Goal: Information Seeking & Learning: Learn about a topic

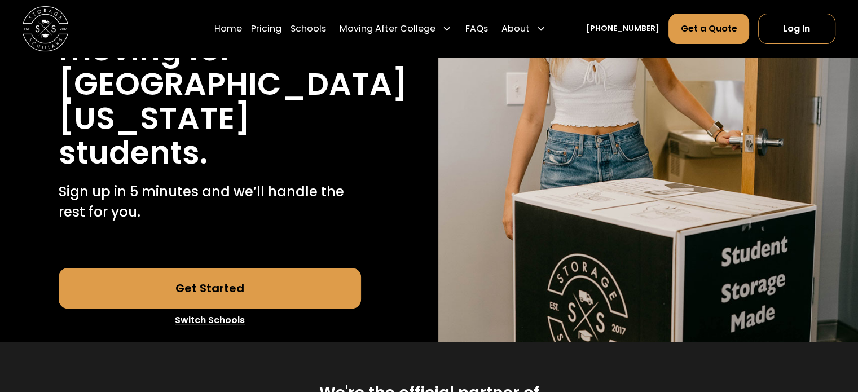
scroll to position [217, 0]
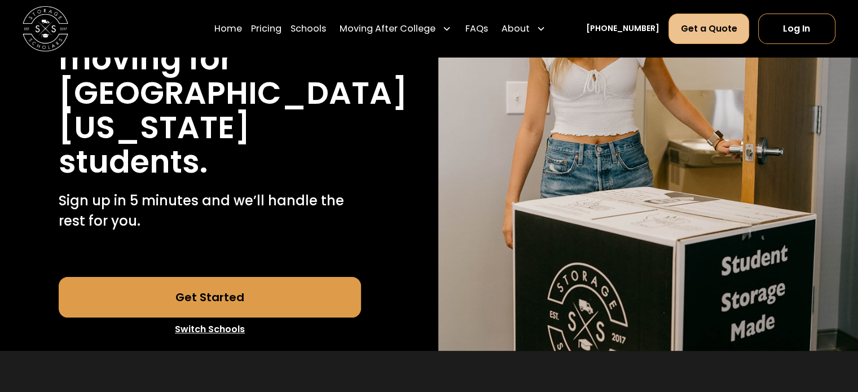
click at [724, 22] on link "Get a Quote" at bounding box center [708, 28] width 80 height 30
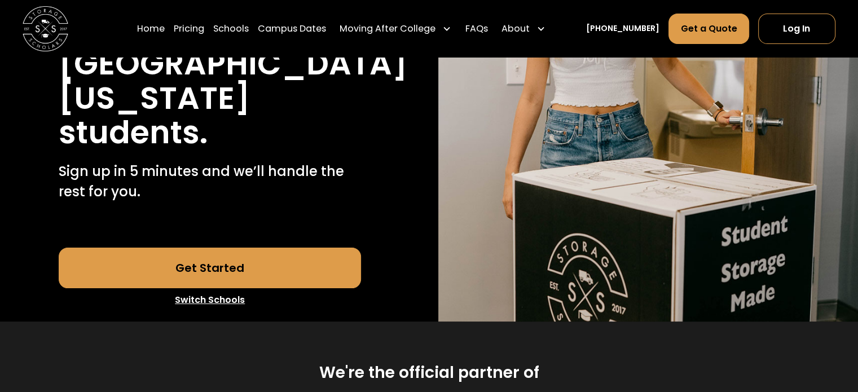
scroll to position [217, 0]
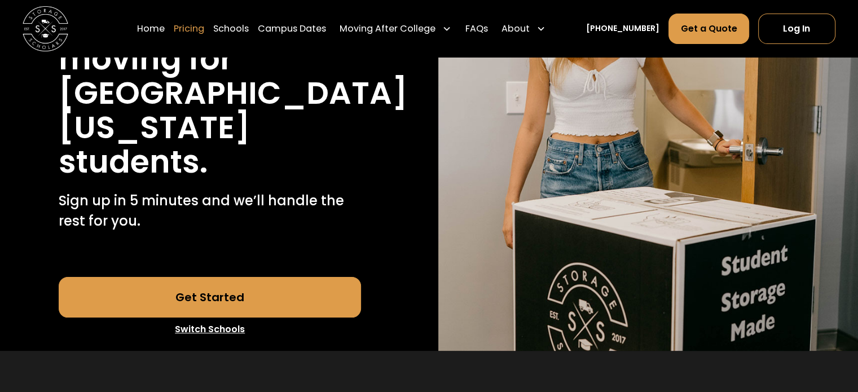
click at [201, 28] on link "Pricing" at bounding box center [189, 28] width 30 height 32
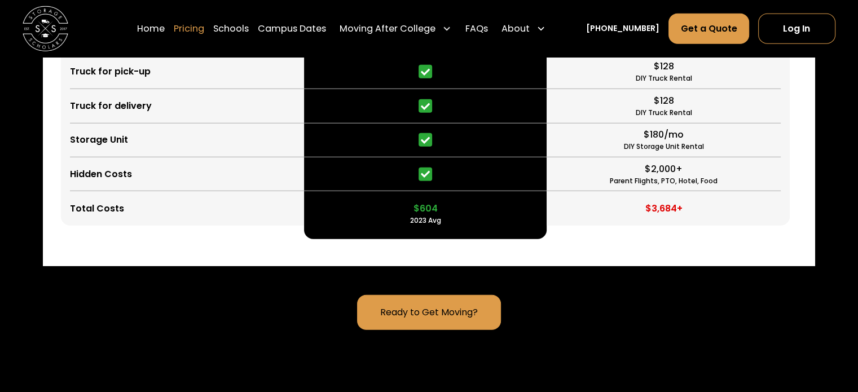
scroll to position [3208, 0]
